Goal: Task Accomplishment & Management: Use online tool/utility

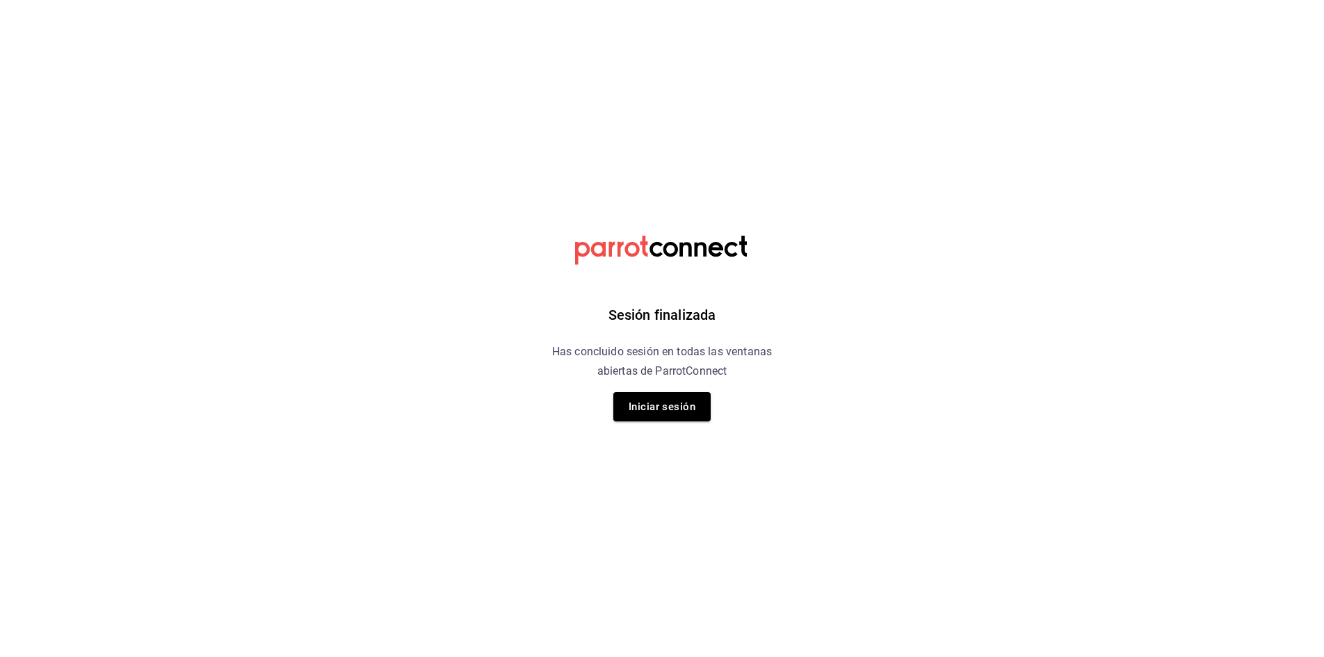
drag, startPoint x: 85, startPoint y: 104, endPoint x: 601, endPoint y: 422, distance: 605.8
click at [81, 0] on html "Sesión finalizada Has concluido sesión en todas las ventanas abiertas de Parrot…" at bounding box center [662, 0] width 1324 height 0
click at [658, 401] on button "Iniciar sesión" at bounding box center [661, 406] width 97 height 29
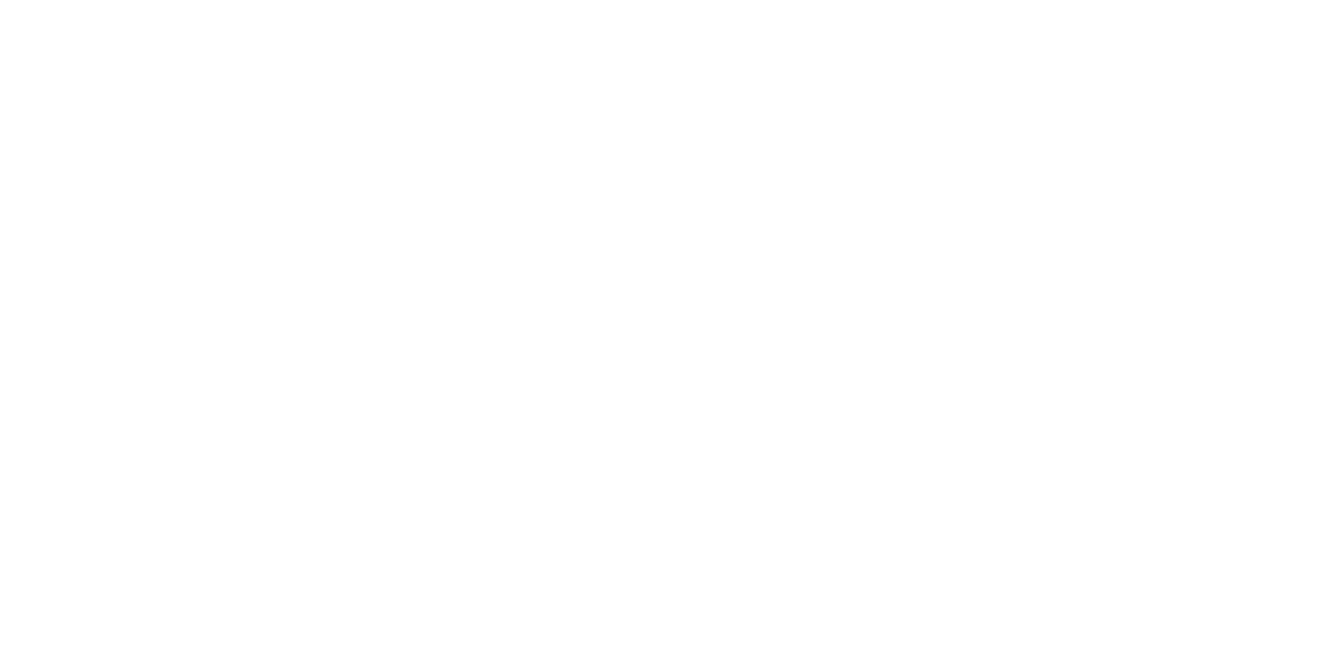
click at [657, 0] on html at bounding box center [662, 0] width 1324 height 0
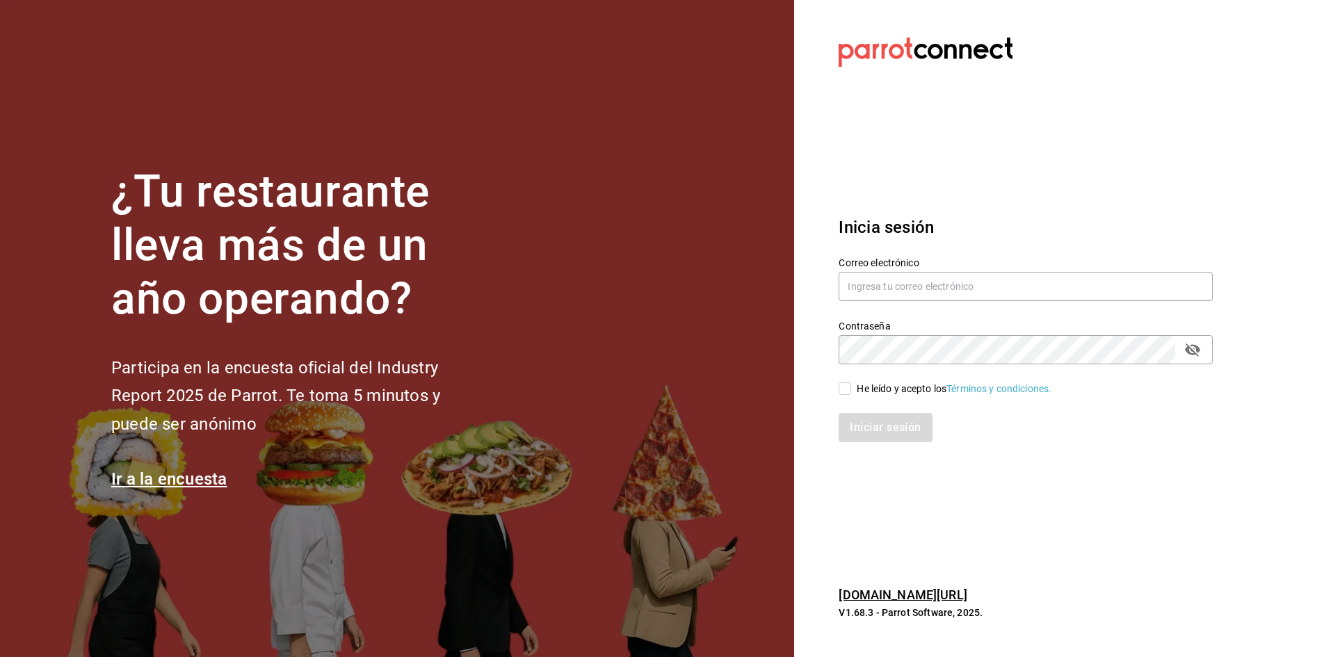
click at [657, 403] on section "¿Tu restaurante lleva más de un año operando? Participa en la encuesta oficial …" at bounding box center [397, 328] width 794 height 657
type input "[EMAIL_ADDRESS][DOMAIN_NAME]"
click at [843, 389] on input "He leído y acepto los Términos y condiciones." at bounding box center [844, 388] width 13 height 13
checkbox input "true"
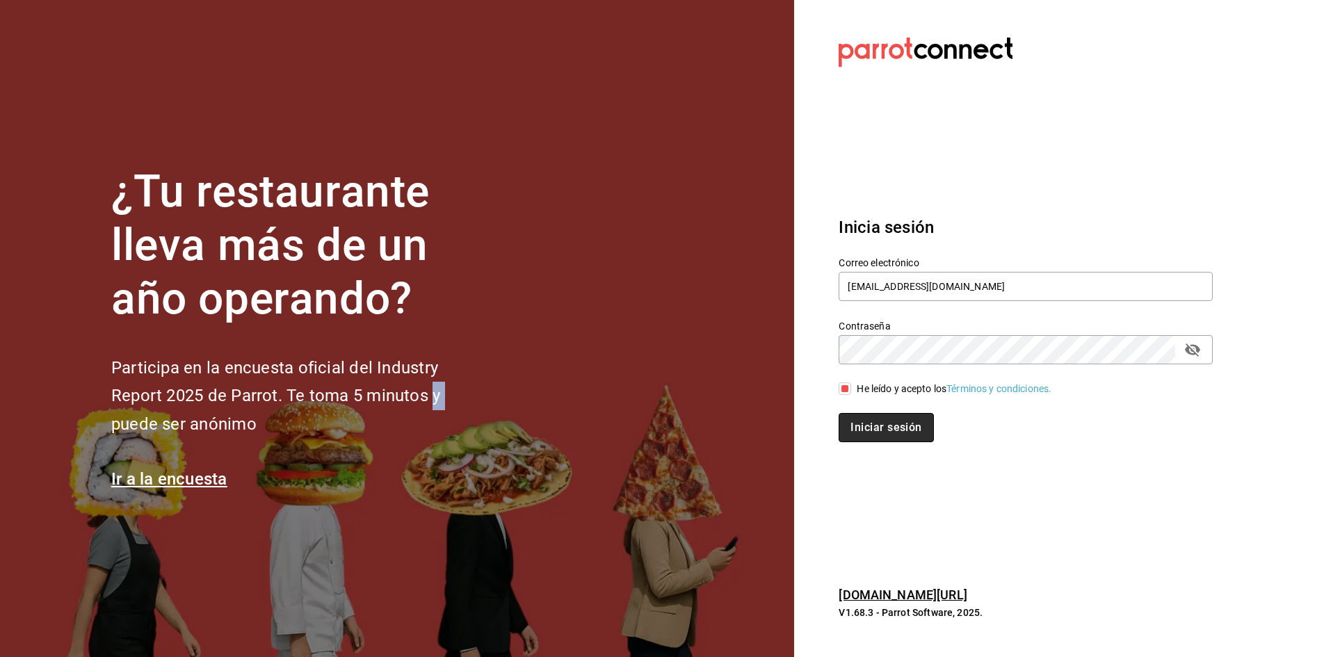
click at [863, 427] on button "Iniciar sesión" at bounding box center [885, 427] width 95 height 29
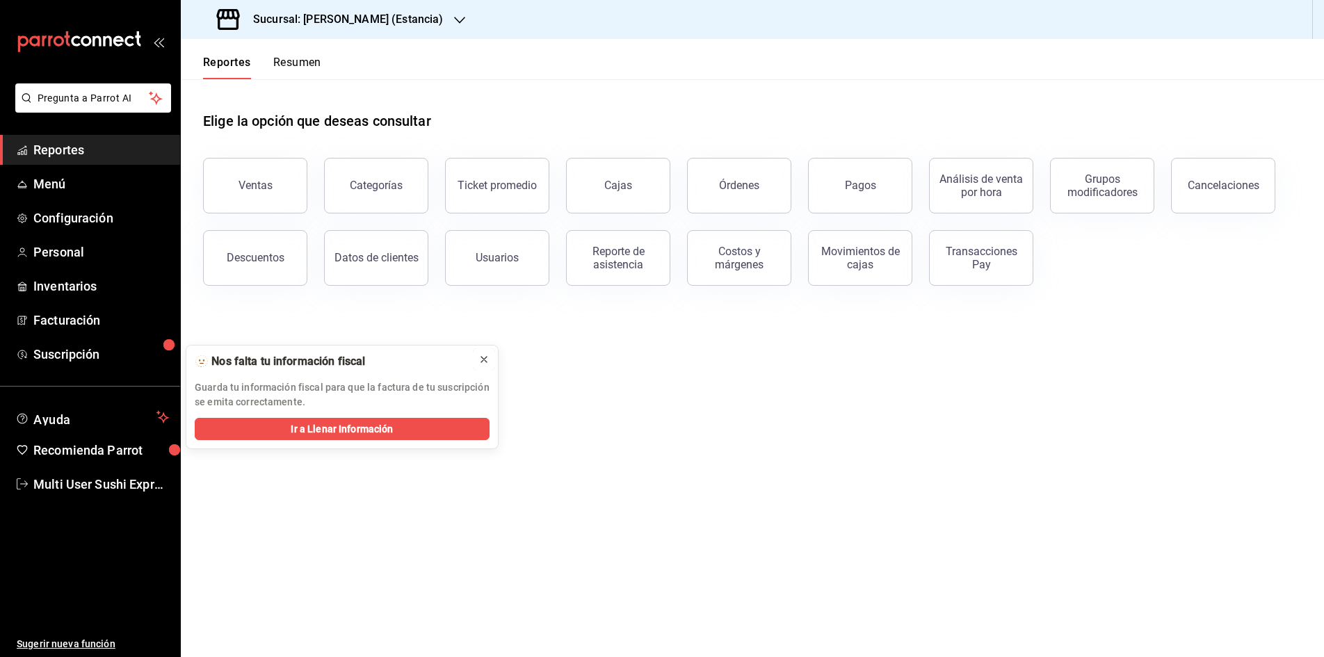
click at [483, 359] on icon at bounding box center [483, 359] width 11 height 11
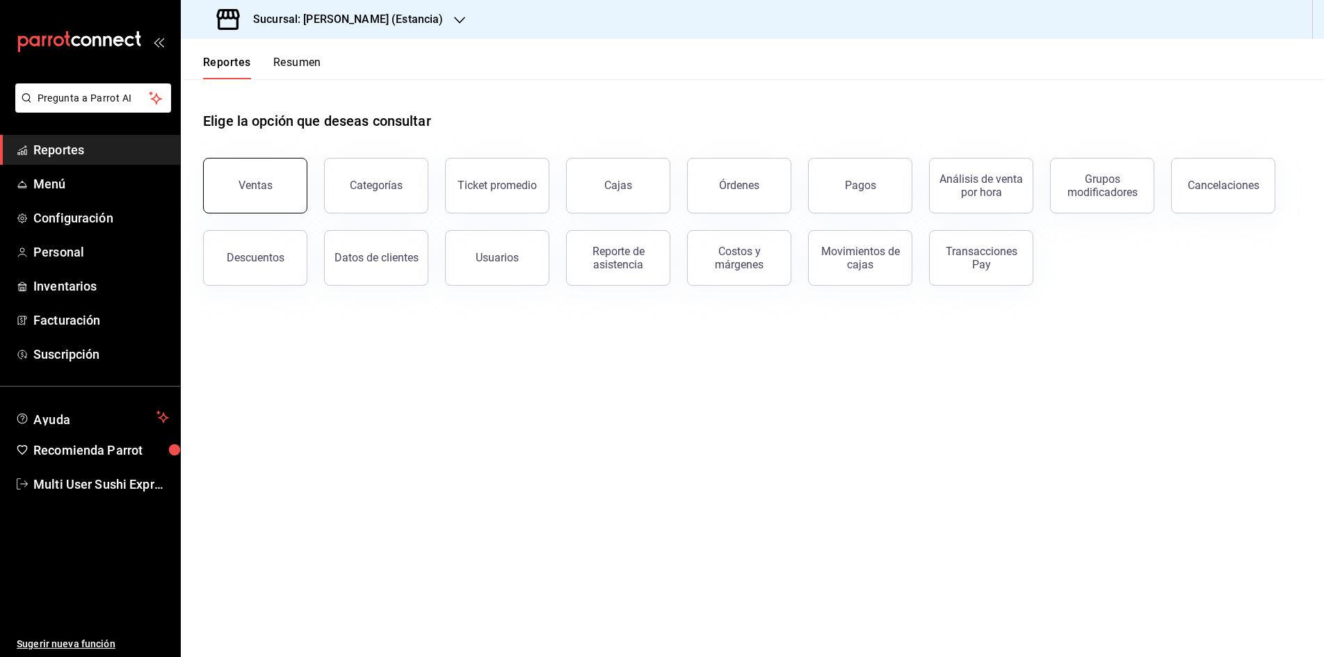
click at [253, 195] on button "Ventas" at bounding box center [255, 186] width 104 height 56
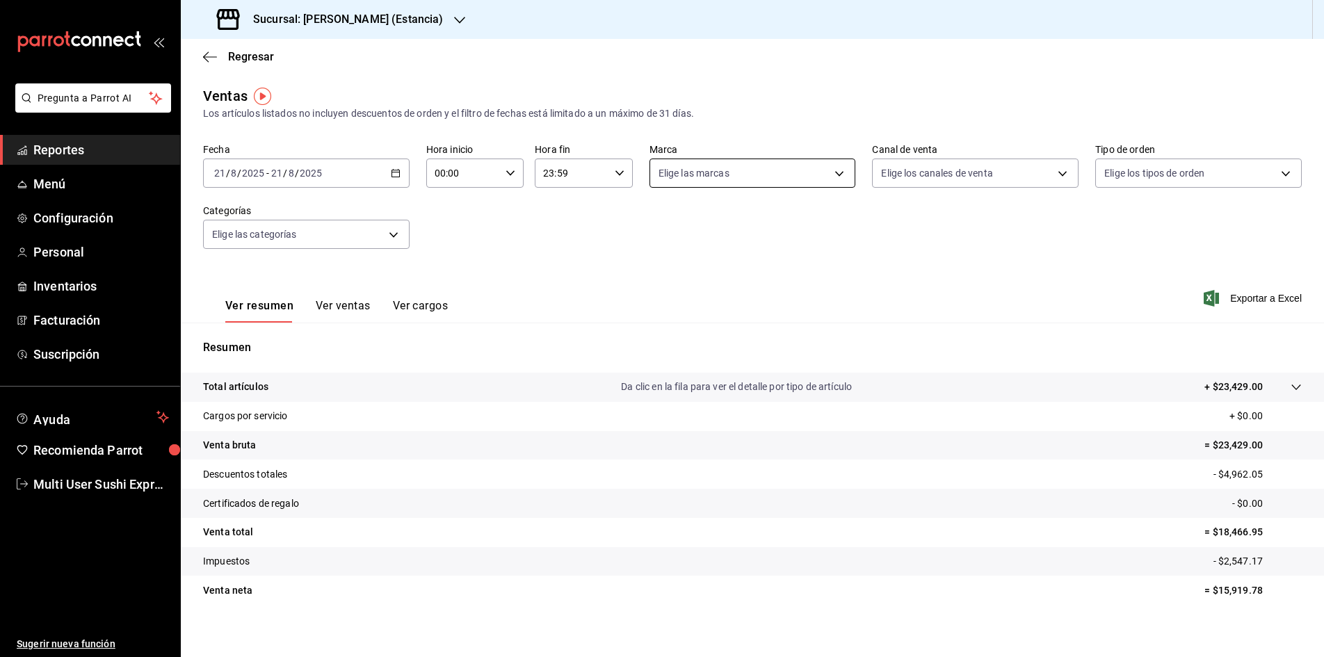
click at [834, 170] on body "Pregunta a Parrot AI Reportes Menú Configuración Personal Inventarios Facturaci…" at bounding box center [662, 328] width 1324 height 657
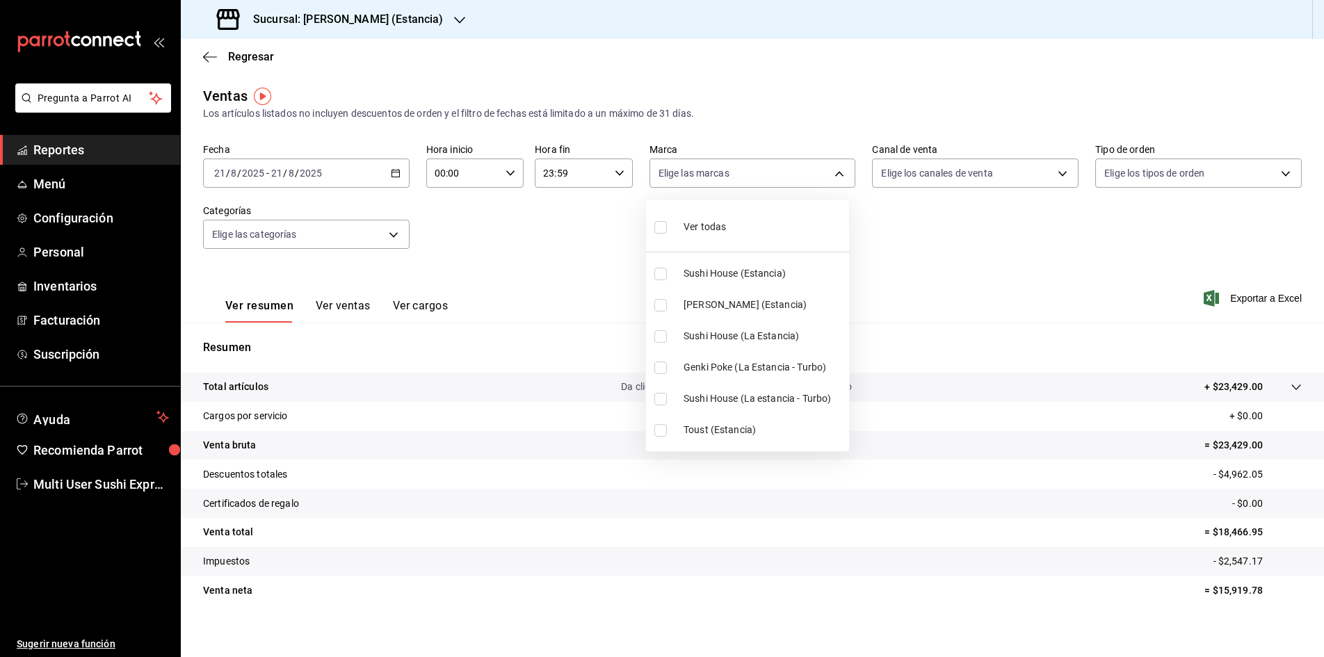
click at [662, 304] on input "checkbox" at bounding box center [660, 305] width 13 height 13
checkbox input "true"
type input "c8515251-78d5-4ef6-b198-7f8b02acc7cf"
click at [717, 309] on span "Genki Poke (Estancia)" at bounding box center [763, 305] width 160 height 15
click at [663, 306] on input "checkbox" at bounding box center [660, 305] width 13 height 13
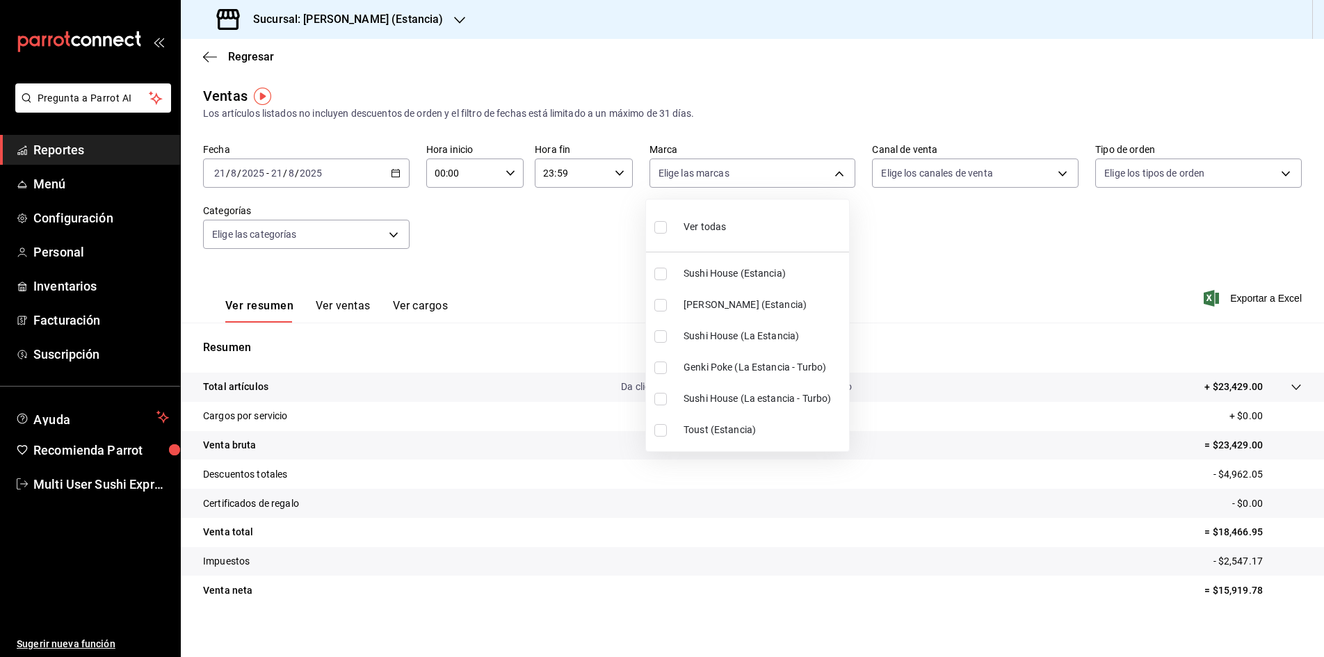
checkbox input "true"
type input "c8515251-78d5-4ef6-b198-7f8b02acc7cf"
click at [943, 168] on div at bounding box center [662, 328] width 1324 height 657
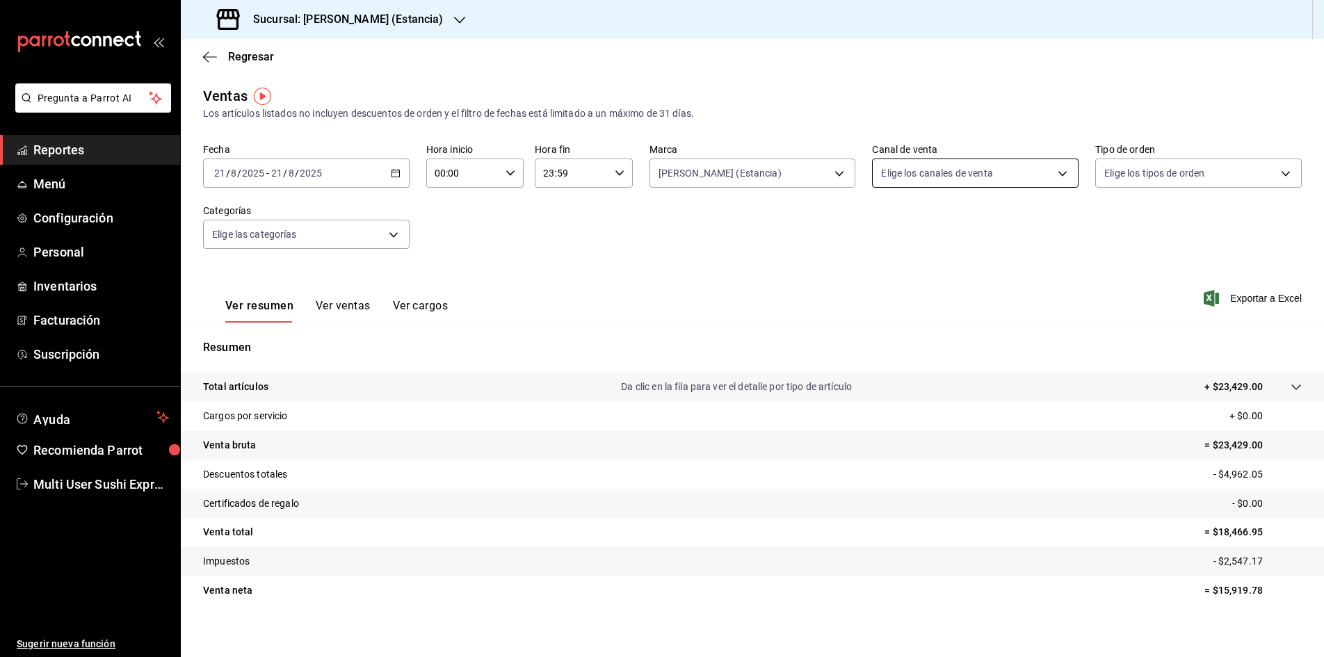
click at [1057, 171] on body "Pregunta a Parrot AI Reportes Menú Configuración Personal Inventarios Facturaci…" at bounding box center [662, 328] width 1324 height 657
click at [876, 334] on input "checkbox" at bounding box center [881, 336] width 13 height 13
checkbox input "true"
type input "RAPPI"
click at [877, 334] on input "checkbox" at bounding box center [881, 336] width 13 height 13
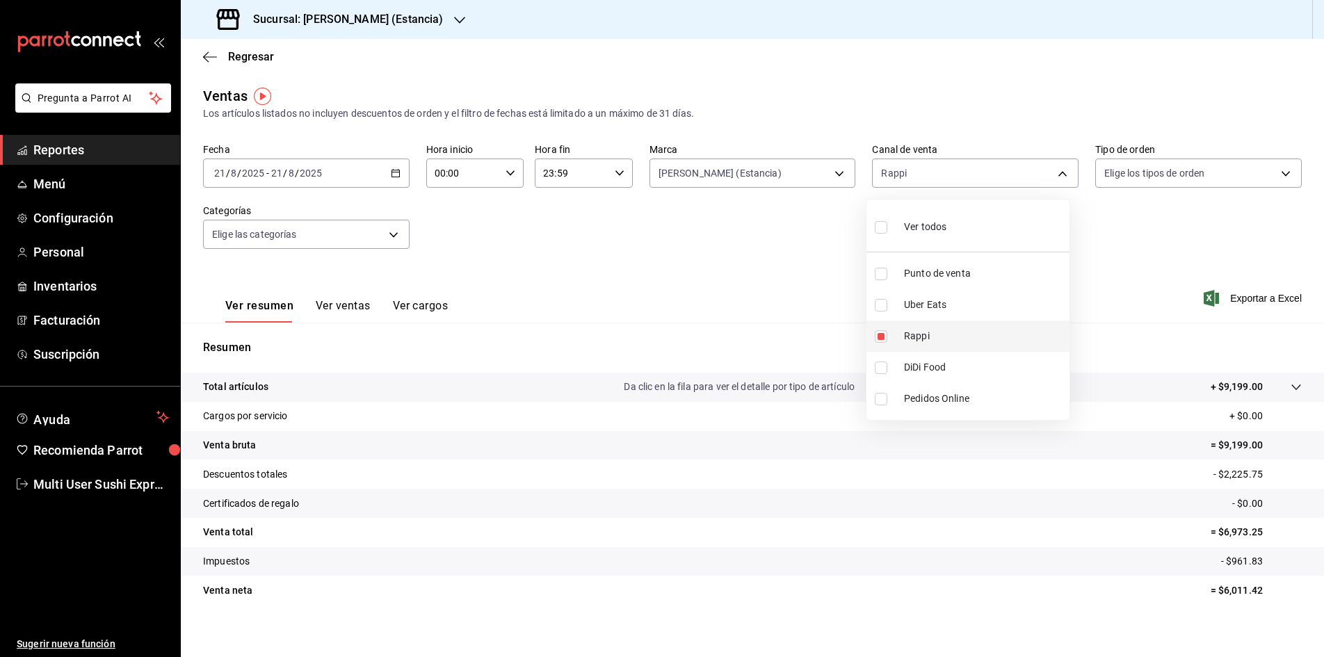
checkbox input "false"
click at [882, 304] on input "checkbox" at bounding box center [881, 305] width 13 height 13
checkbox input "true"
type input "UBER_EATS"
click at [882, 305] on input "checkbox" at bounding box center [881, 305] width 13 height 13
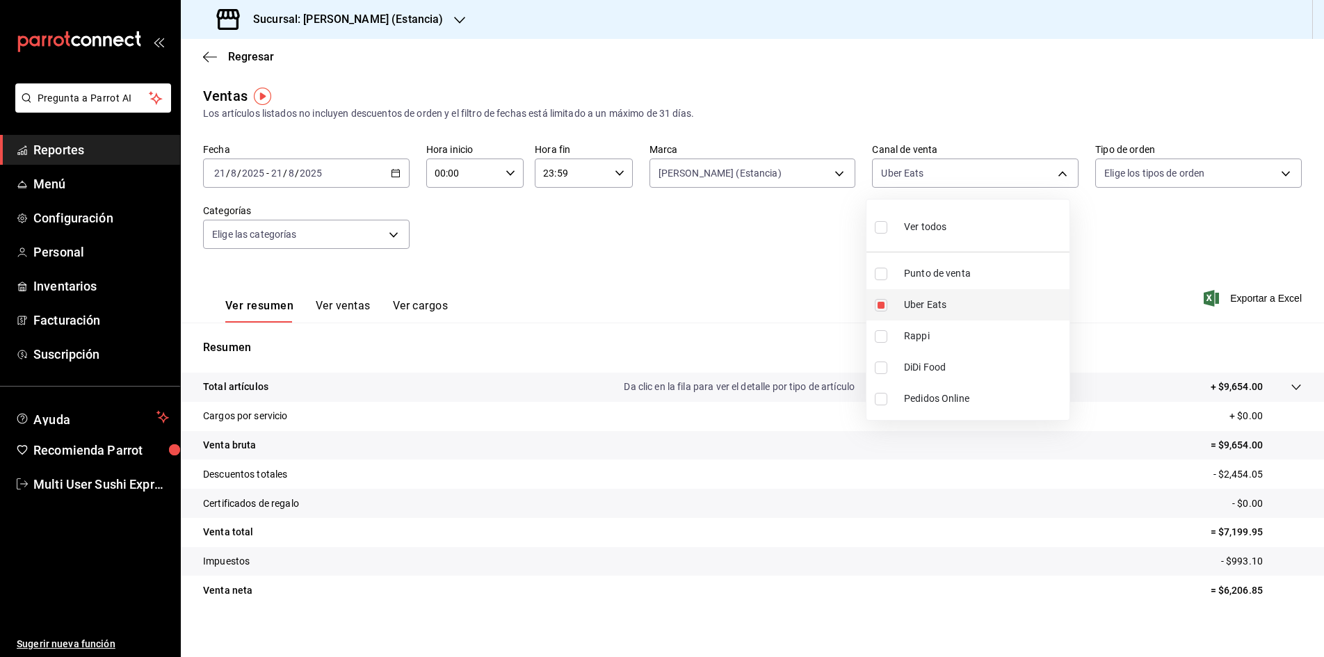
checkbox input "false"
click at [885, 368] on input "checkbox" at bounding box center [881, 367] width 13 height 13
checkbox input "true"
type input "DIDI_FOOD"
click at [769, 270] on div at bounding box center [662, 328] width 1324 height 657
